Goal: Register for event/course

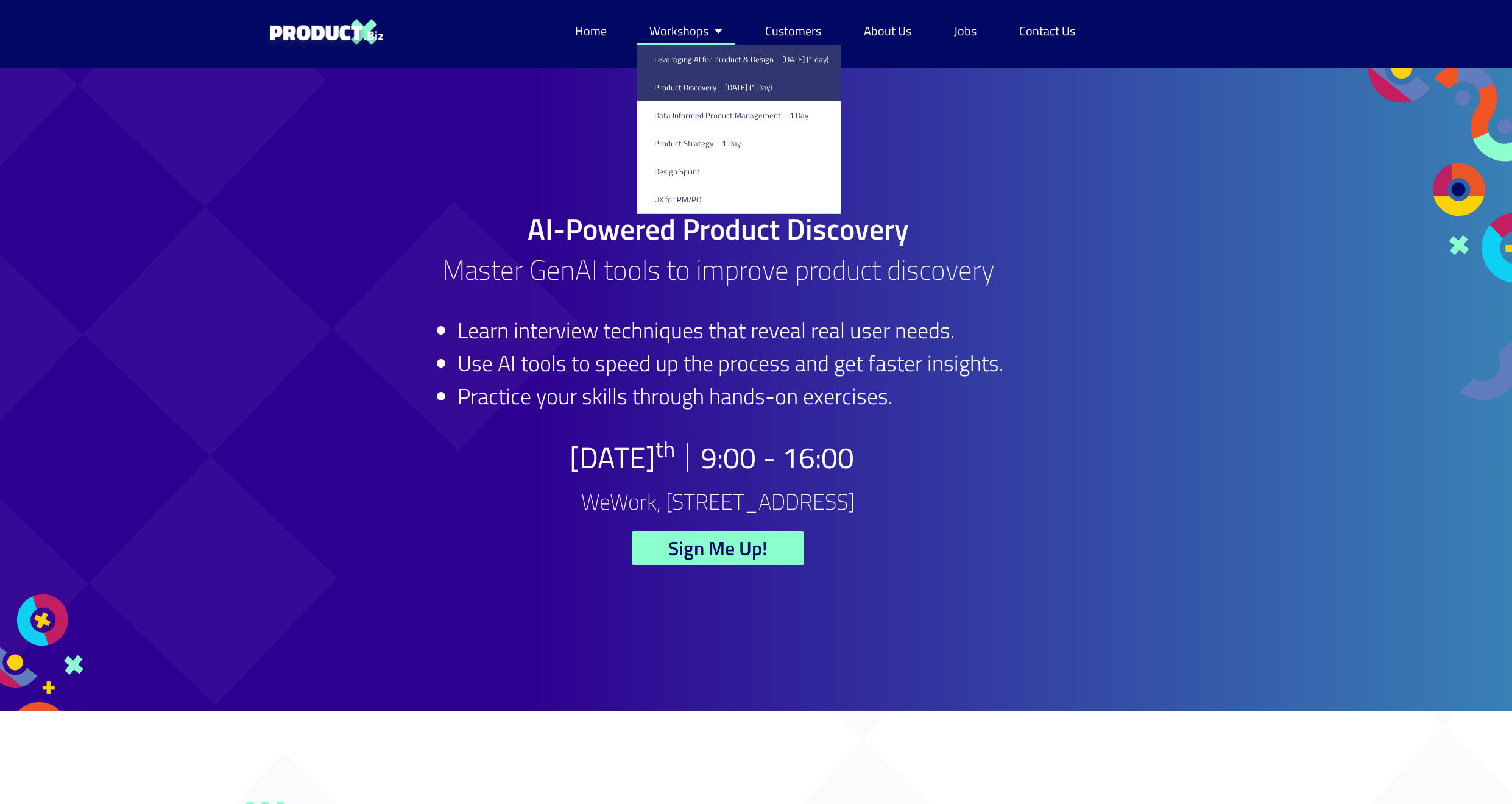
click at [687, 62] on link "Leveraging AI for Product & Design – [DATE] (1 day)" at bounding box center [739, 59] width 204 height 28
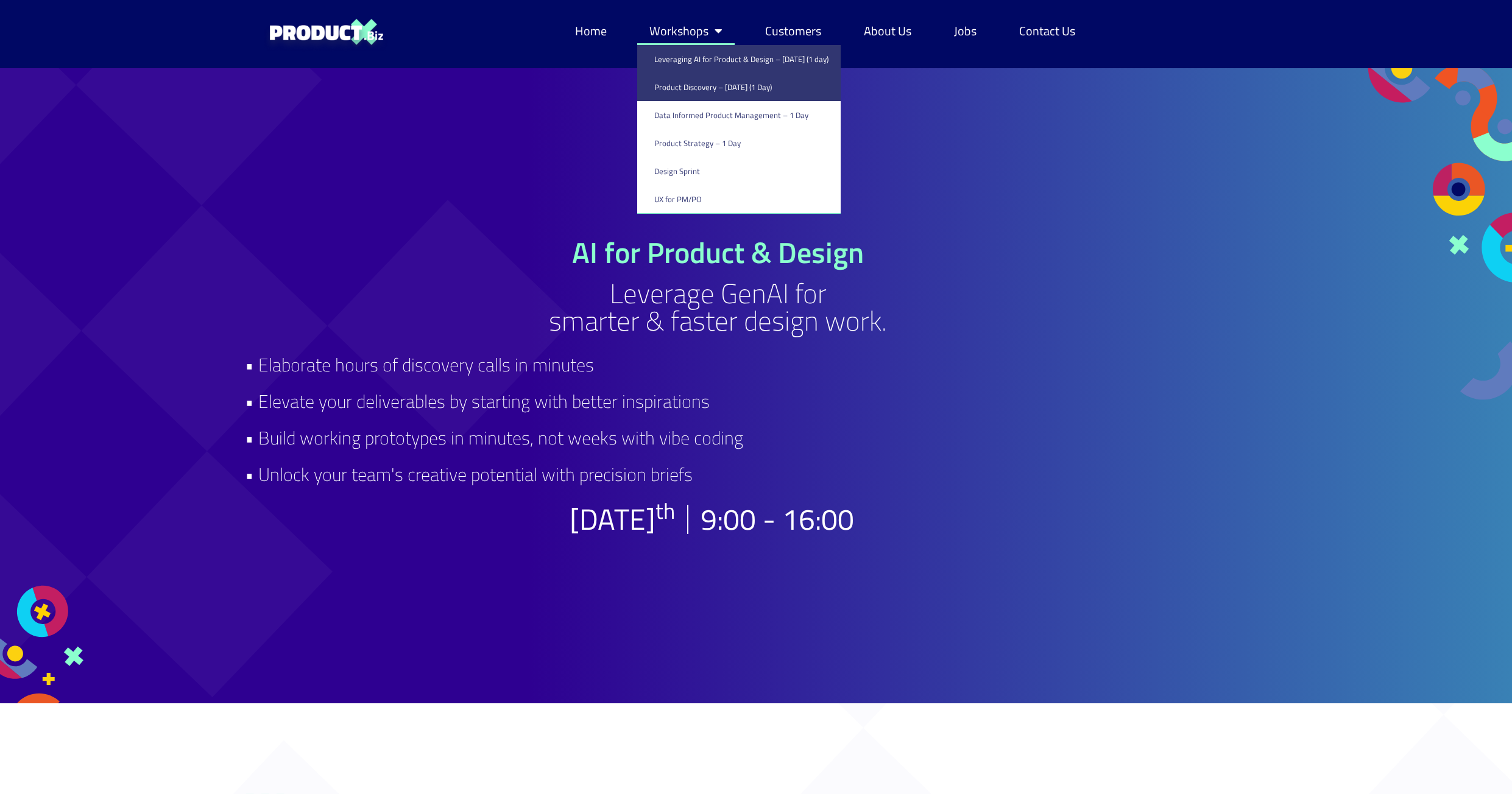
click at [691, 86] on link "Product Discovery​ – [DATE] (1 Day)" at bounding box center [739, 87] width 204 height 28
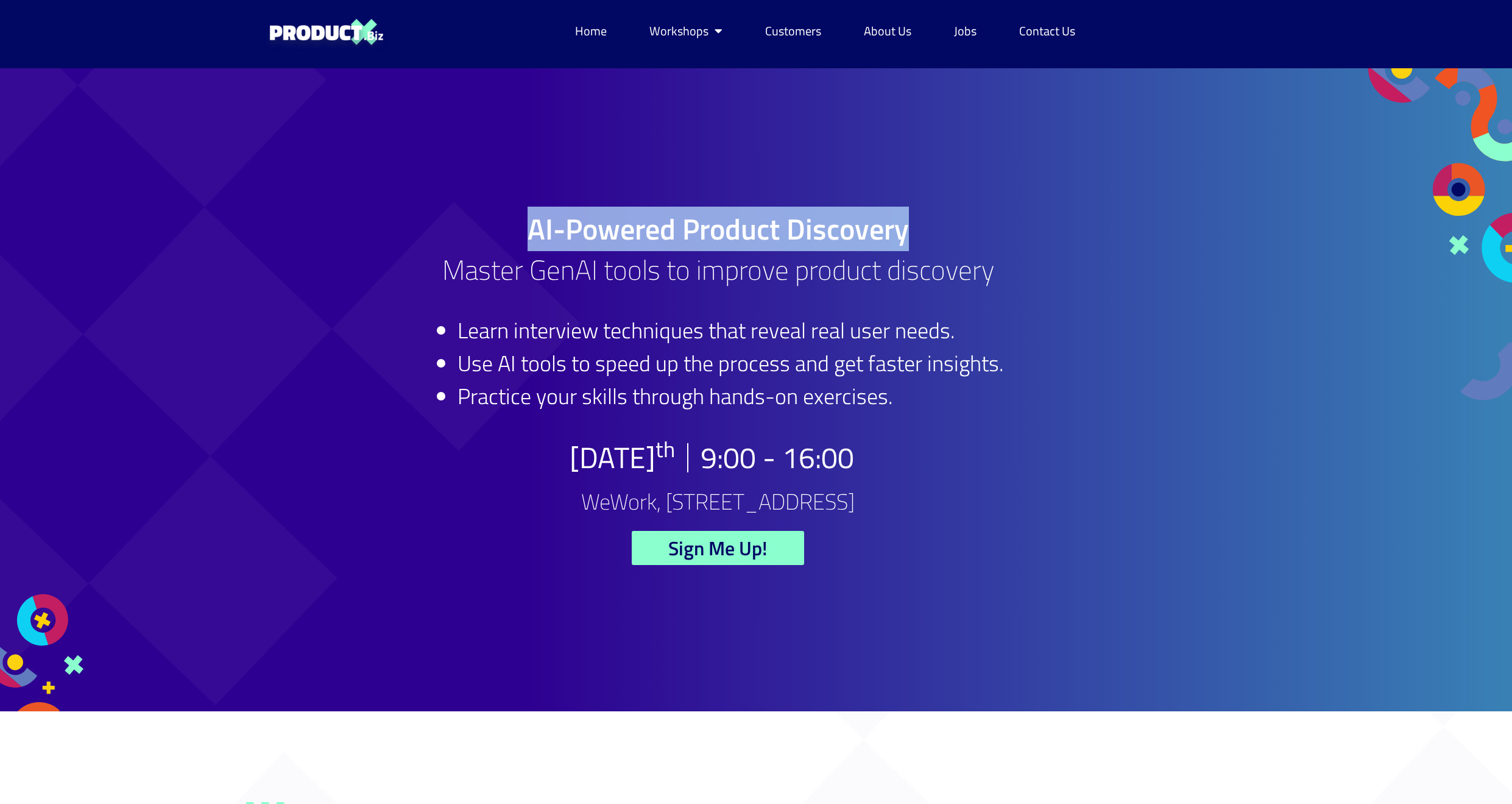
drag, startPoint x: 529, startPoint y: 229, endPoint x: 905, endPoint y: 233, distance: 376.0
click at [905, 233] on h1 "AI-Powered Product Discovery" at bounding box center [718, 229] width 947 height 29
copy h1 "AI-Powered Product Discovery"
